Goal: Navigation & Orientation: Find specific page/section

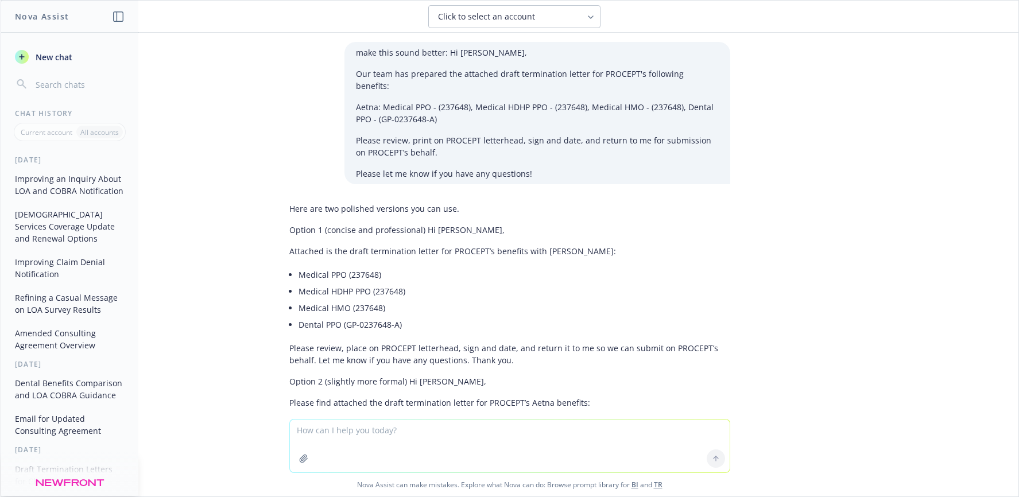
scroll to position [451, 0]
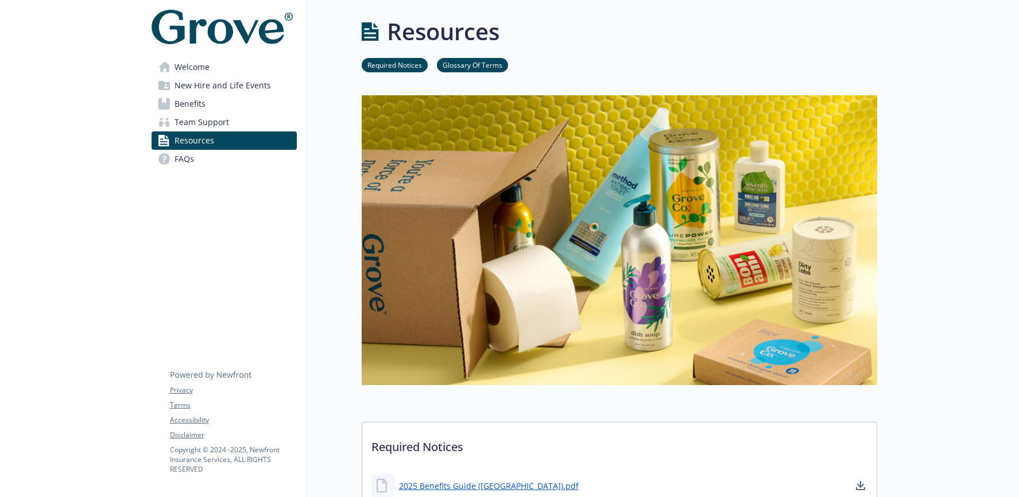
scroll to position [867, 0]
